Goal: Task Accomplishment & Management: Use online tool/utility

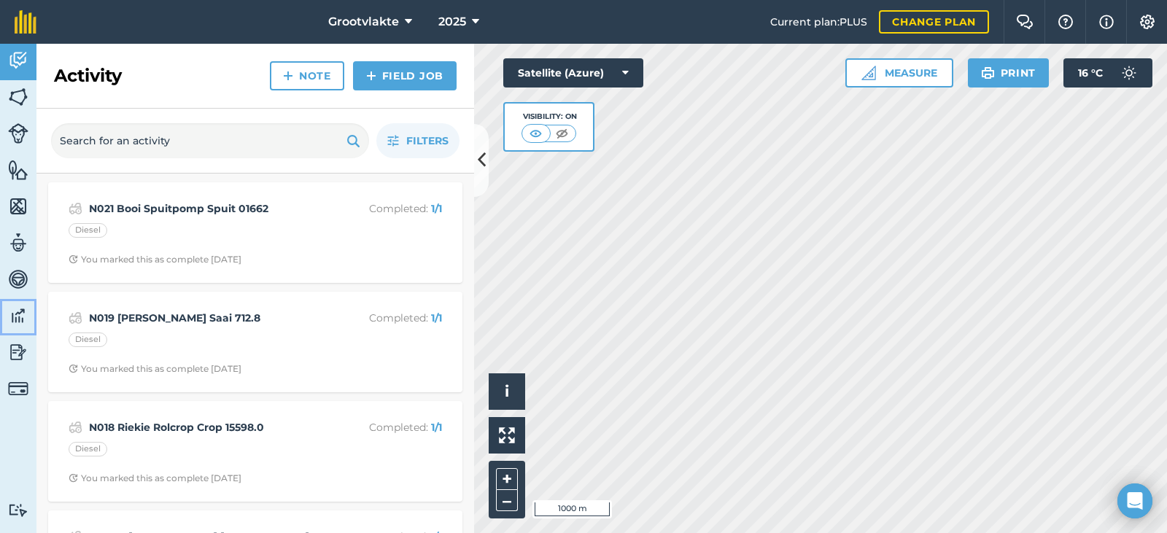
click at [12, 309] on img at bounding box center [18, 316] width 20 height 22
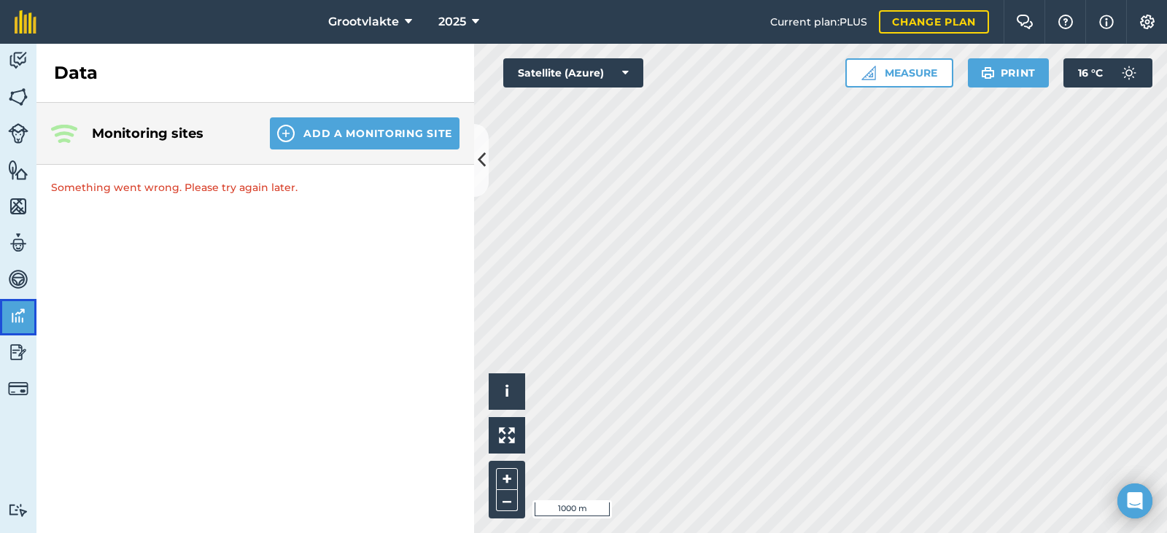
click at [21, 308] on img at bounding box center [18, 316] width 20 height 22
click at [397, 128] on button "Add a Monitoring Site" at bounding box center [365, 133] width 190 height 32
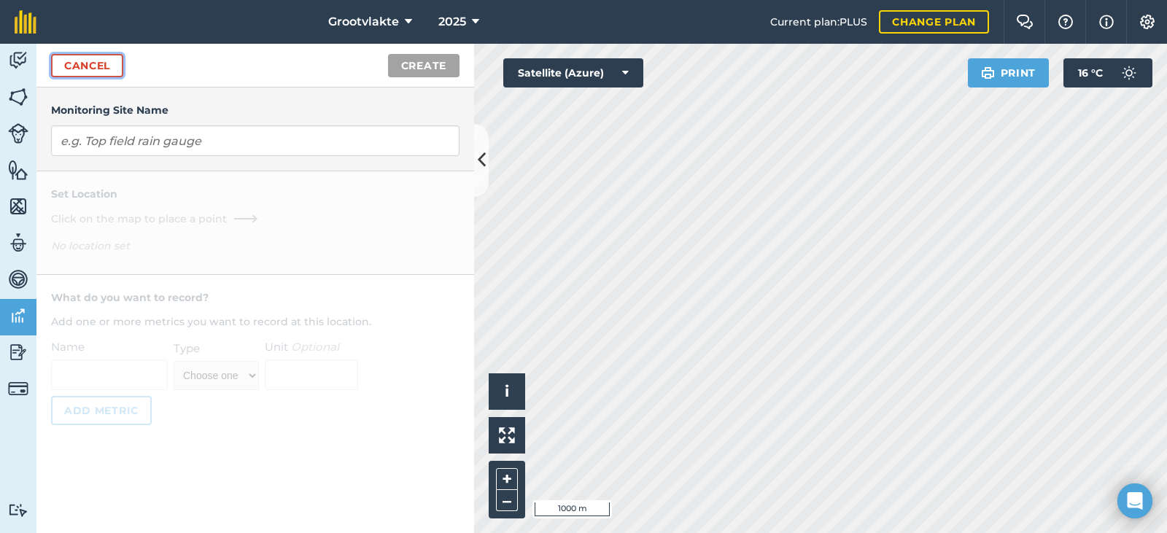
click at [87, 62] on link "Cancel" at bounding box center [87, 65] width 72 height 23
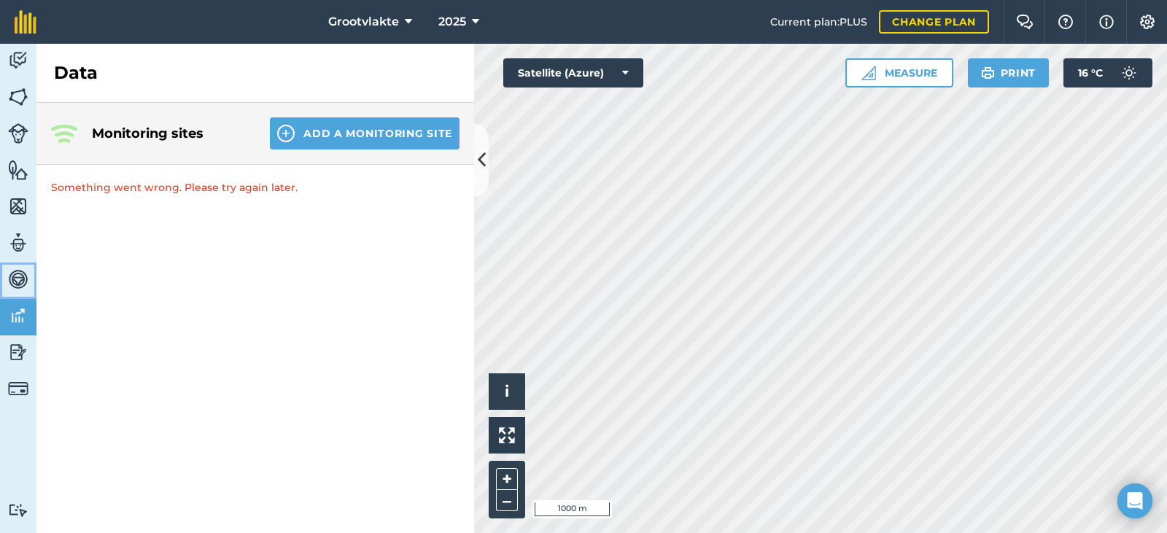
click at [23, 291] on link "Vehicles" at bounding box center [18, 281] width 36 height 36
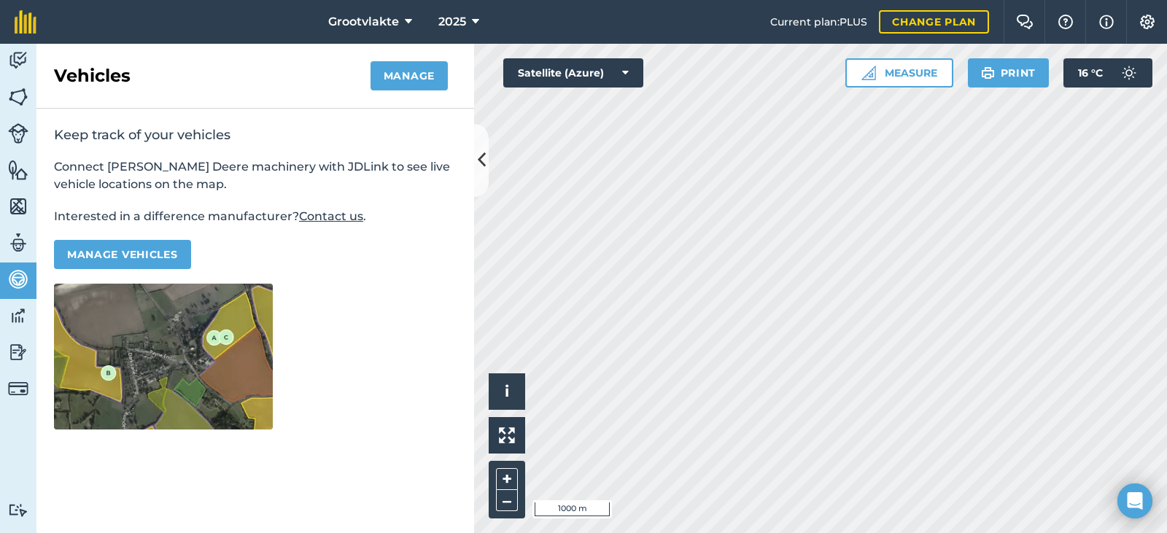
click at [36, 314] on div "Keep track of your vehicles Connect [PERSON_NAME] Deere machinery with JDLink t…" at bounding box center [255, 278] width 438 height 338
click at [10, 315] on img at bounding box center [18, 316] width 20 height 22
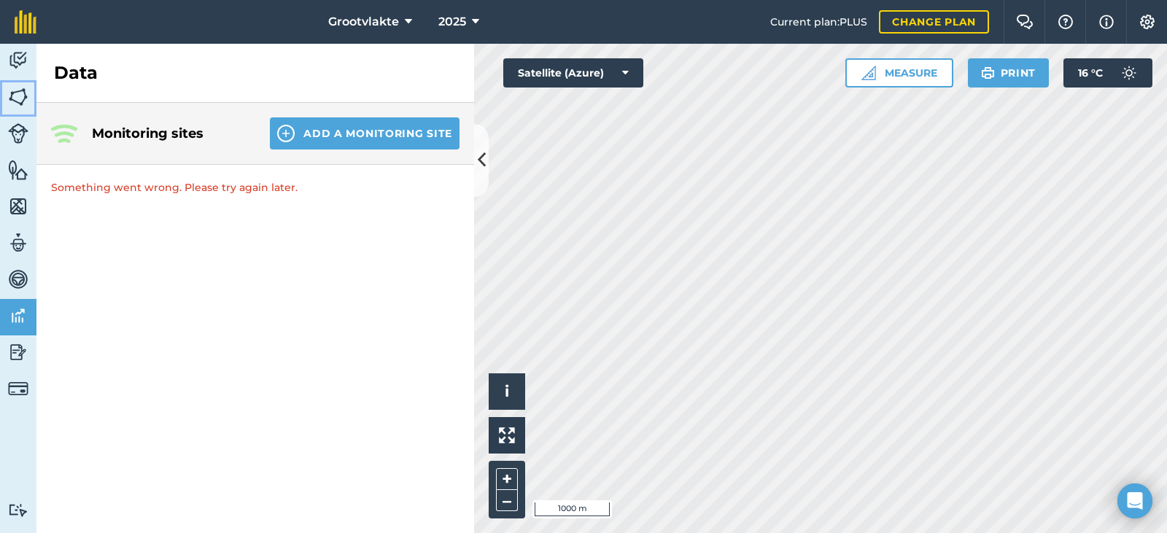
click at [18, 99] on img at bounding box center [18, 97] width 20 height 22
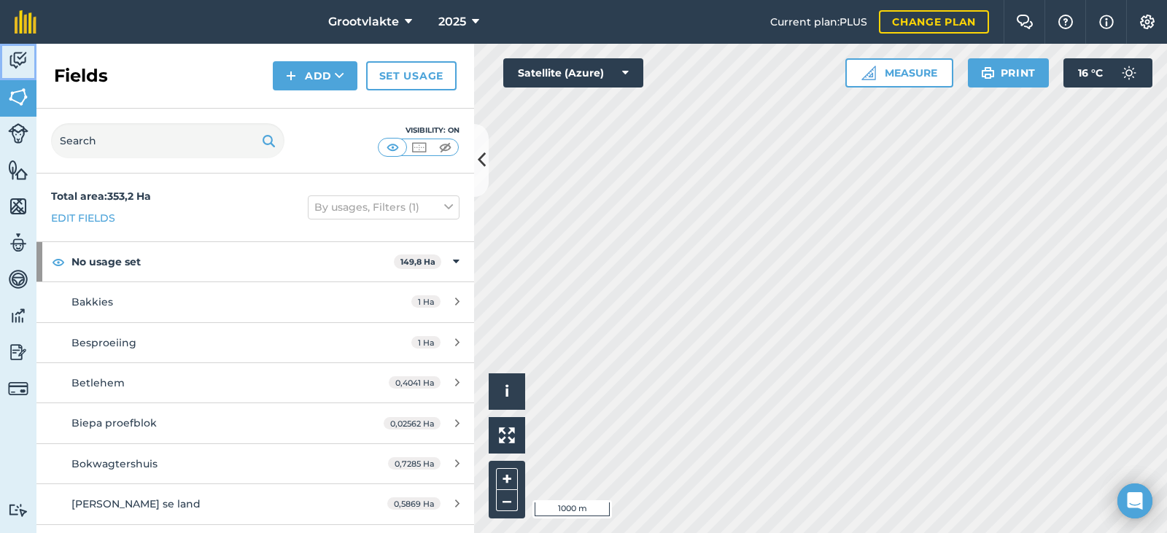
click at [20, 68] on img at bounding box center [18, 61] width 20 height 22
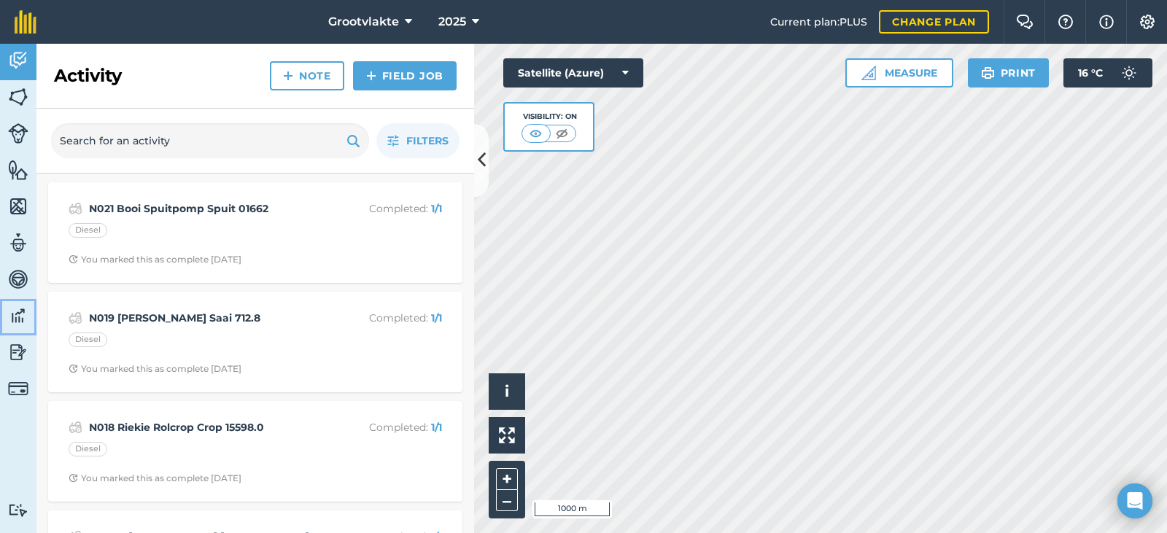
click at [23, 316] on img at bounding box center [18, 316] width 20 height 22
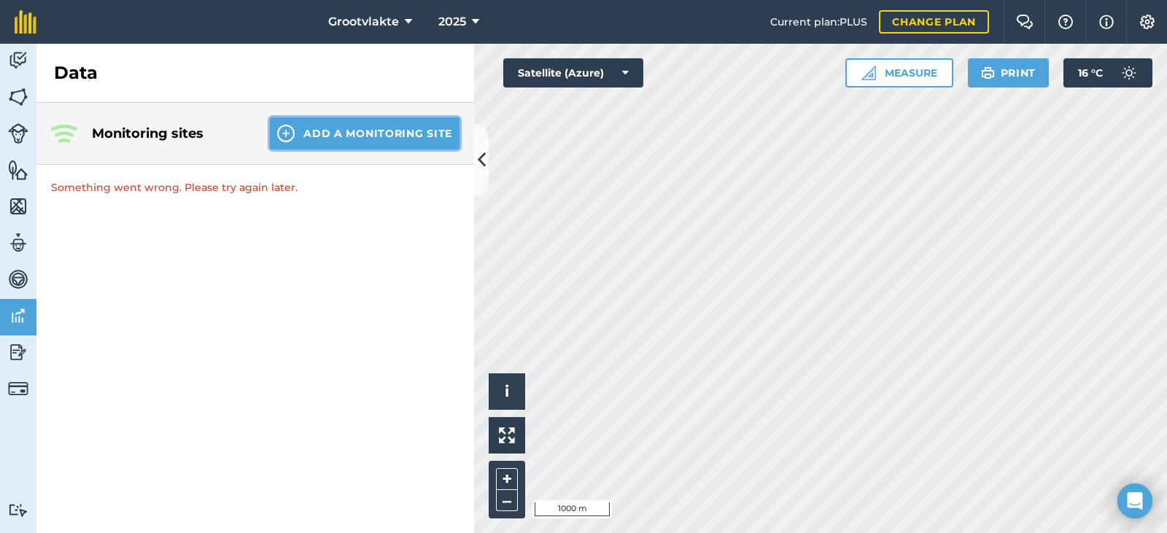
click at [288, 134] on img at bounding box center [286, 134] width 18 height 18
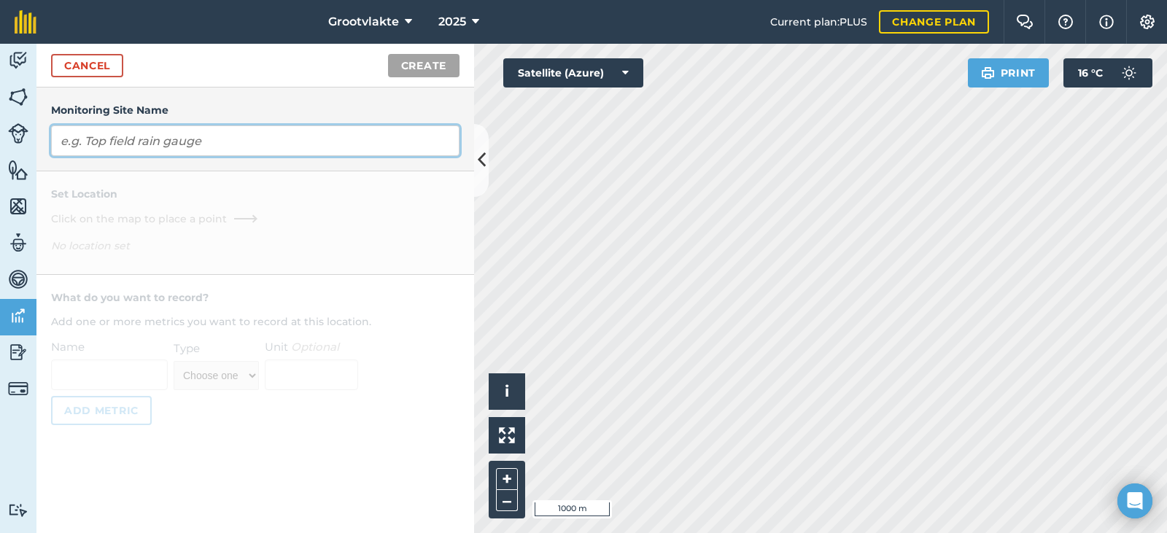
click at [193, 136] on input "text" at bounding box center [255, 140] width 408 height 31
click at [198, 142] on input "text" at bounding box center [255, 140] width 408 height 31
click at [260, 142] on input "text" at bounding box center [255, 140] width 408 height 31
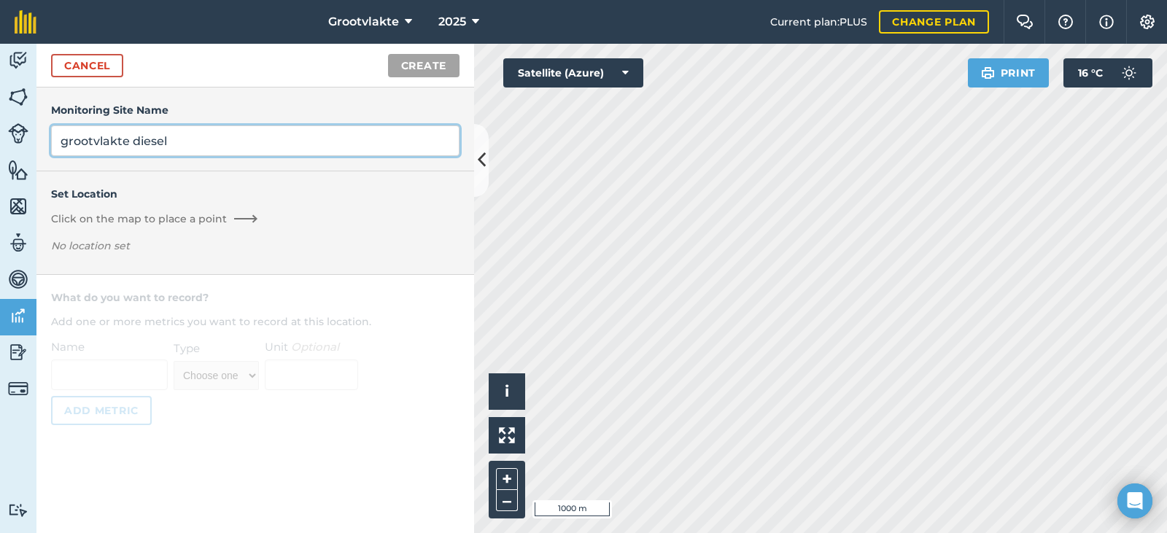
type input "grootvlakte diesel"
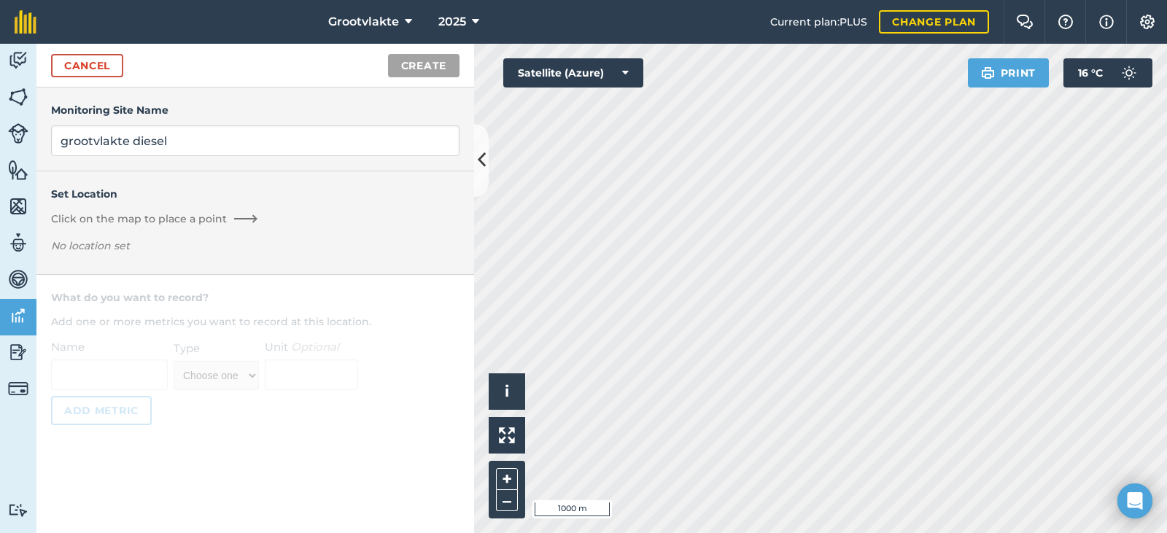
click at [105, 86] on div "Cancel Create" at bounding box center [255, 66] width 438 height 44
click at [104, 74] on link "Cancel" at bounding box center [87, 65] width 72 height 23
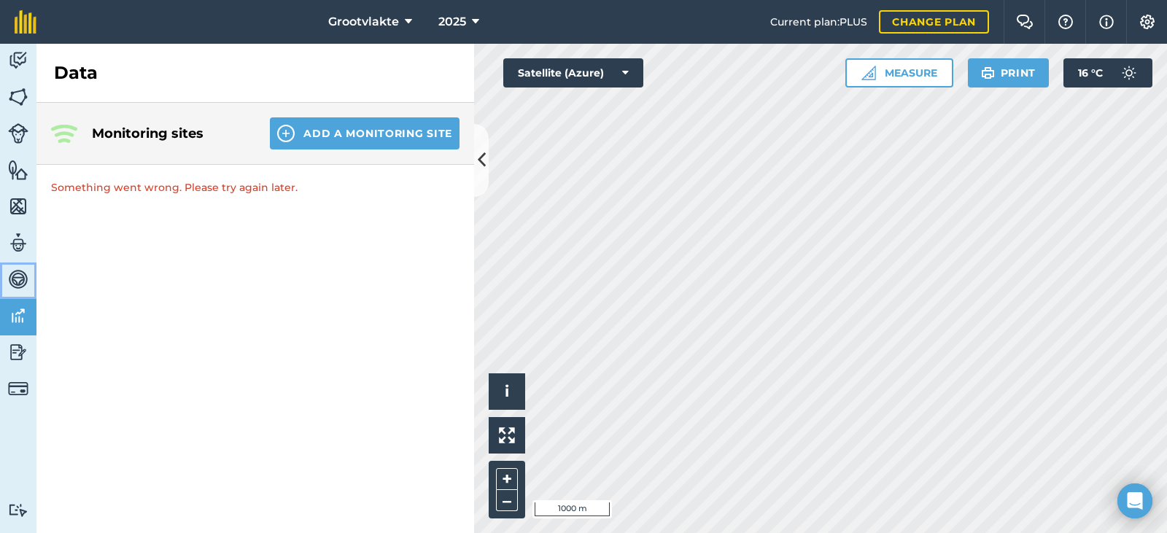
click at [26, 281] on img at bounding box center [18, 279] width 20 height 22
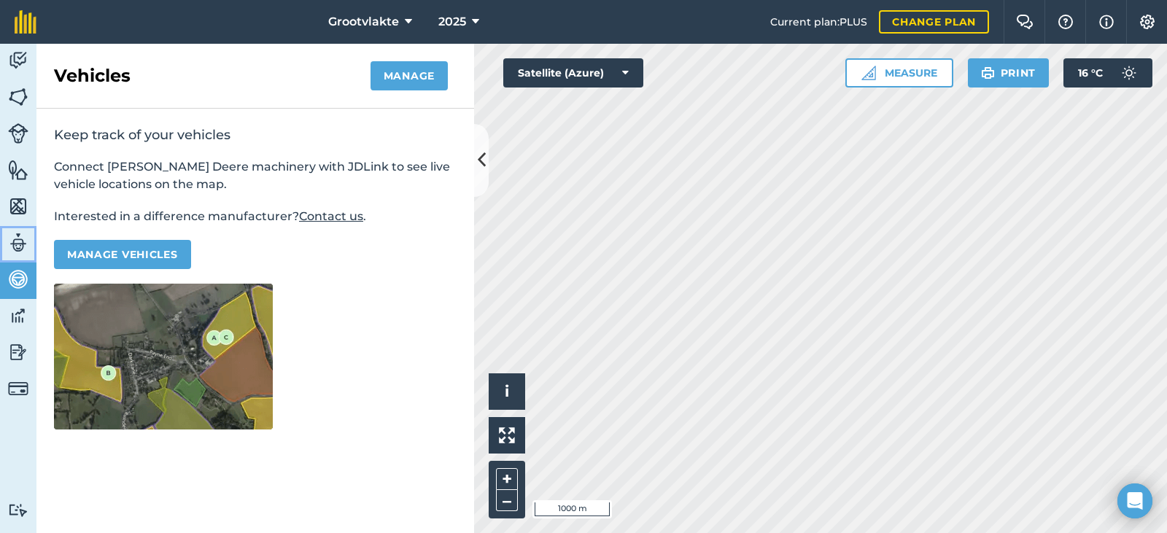
click at [31, 246] on link "Team" at bounding box center [18, 244] width 36 height 36
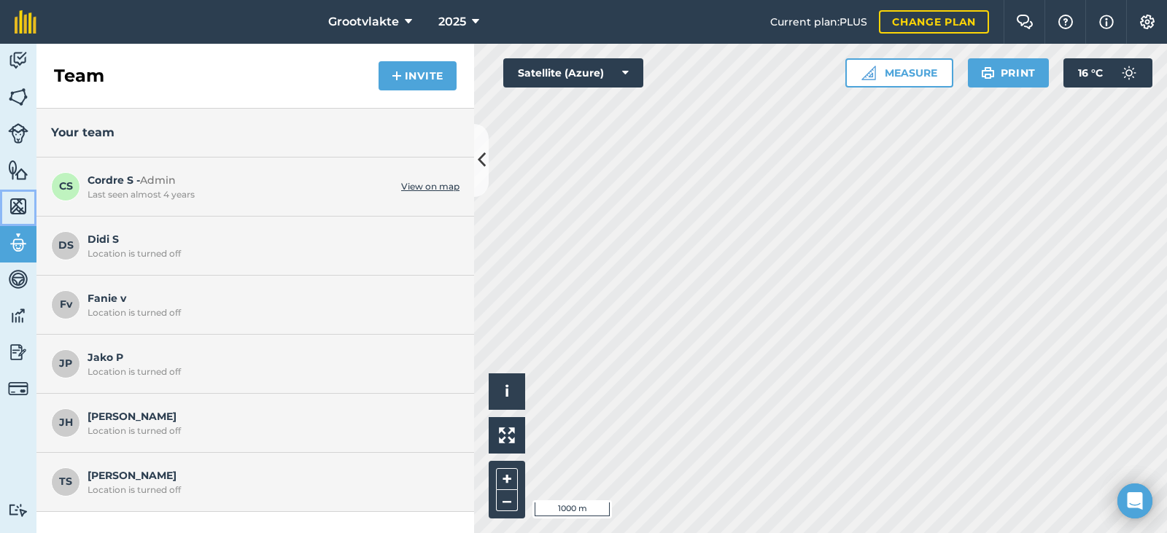
click at [31, 203] on link "Maps" at bounding box center [18, 208] width 36 height 36
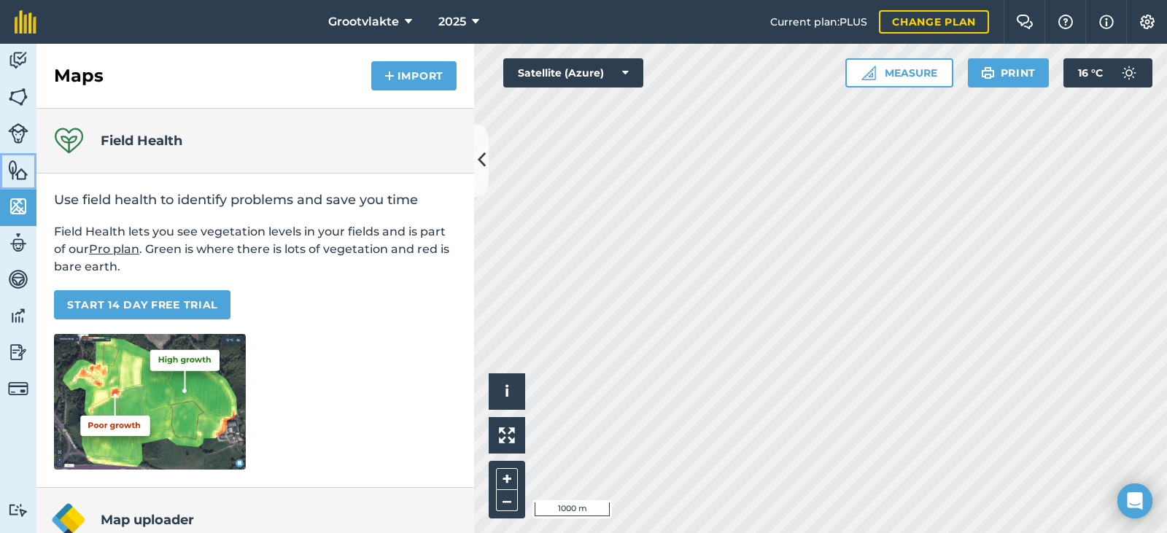
click at [31, 181] on link "Features" at bounding box center [18, 171] width 36 height 36
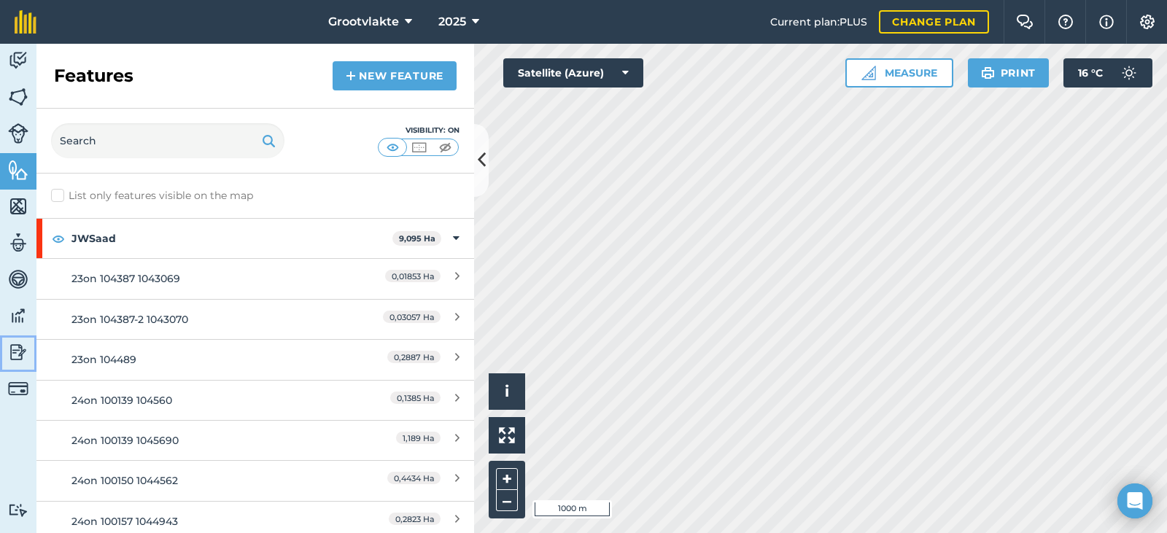
click at [22, 354] on img at bounding box center [18, 352] width 20 height 22
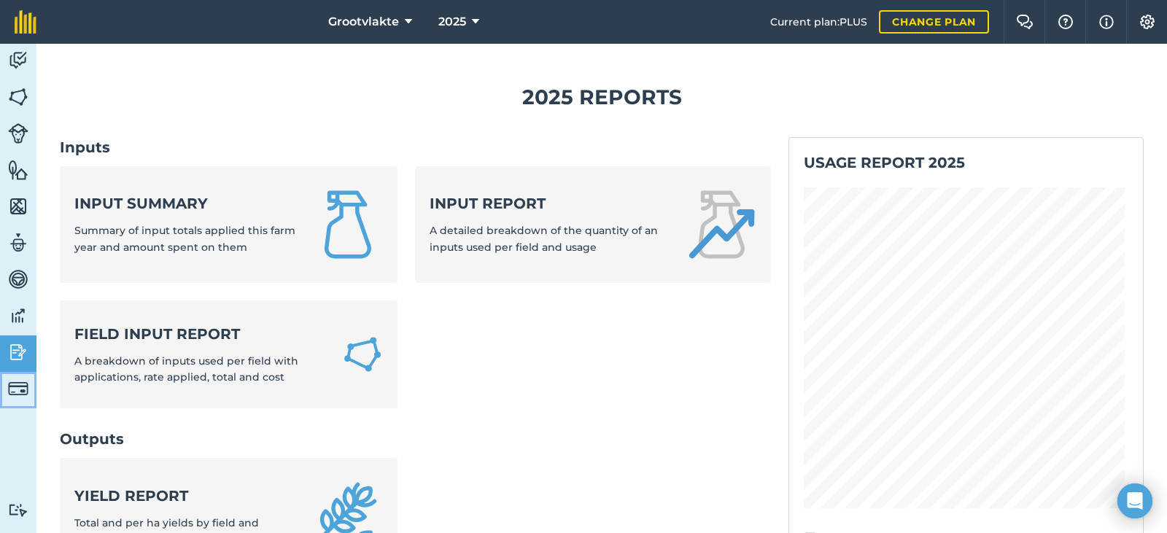
click at [23, 389] on img at bounding box center [18, 388] width 20 height 20
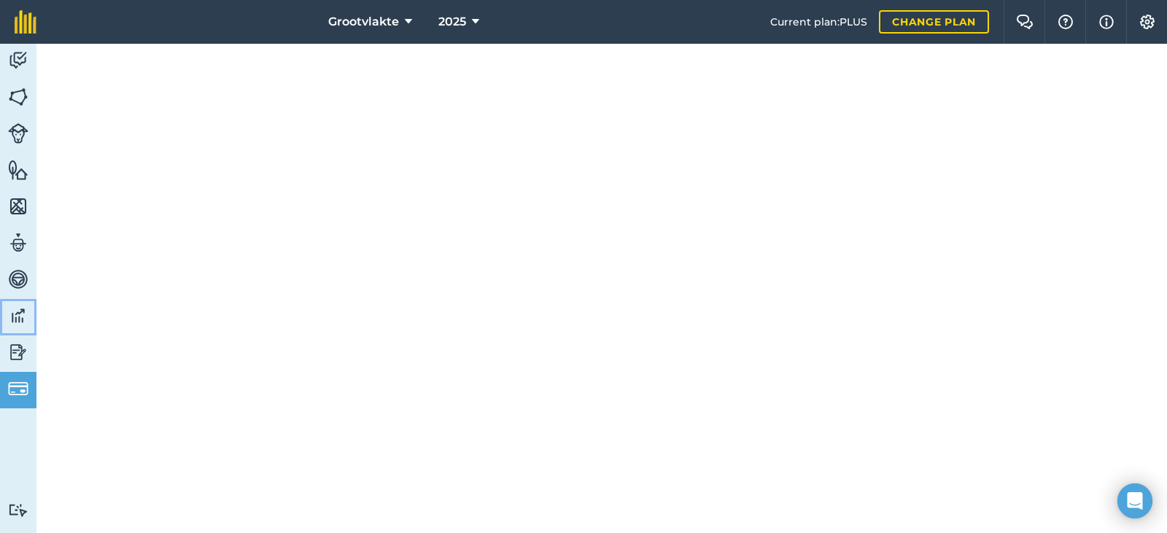
click at [23, 311] on img at bounding box center [18, 316] width 20 height 22
